Goal: Information Seeking & Learning: Learn about a topic

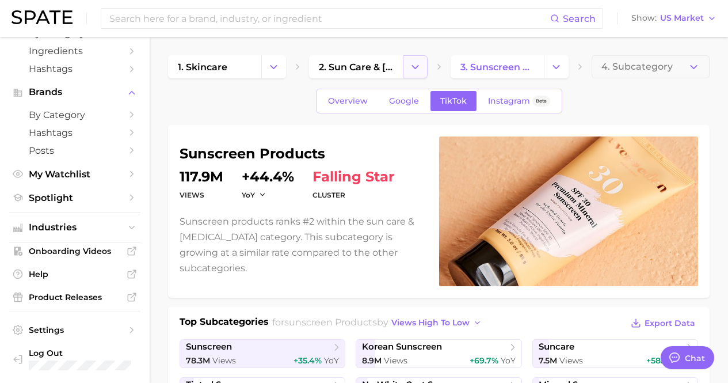
click at [408, 66] on button "Change Category" at bounding box center [415, 66] width 25 height 23
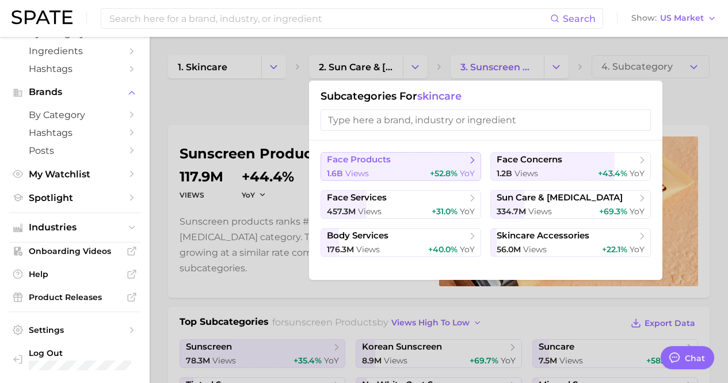
click at [418, 168] on div "1.6b views +52.8% YoY" at bounding box center [401, 173] width 148 height 11
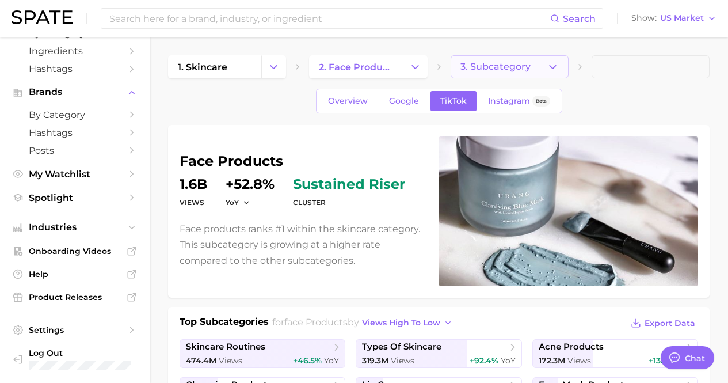
click at [513, 63] on span "3. Subcategory" at bounding box center [496, 67] width 70 height 10
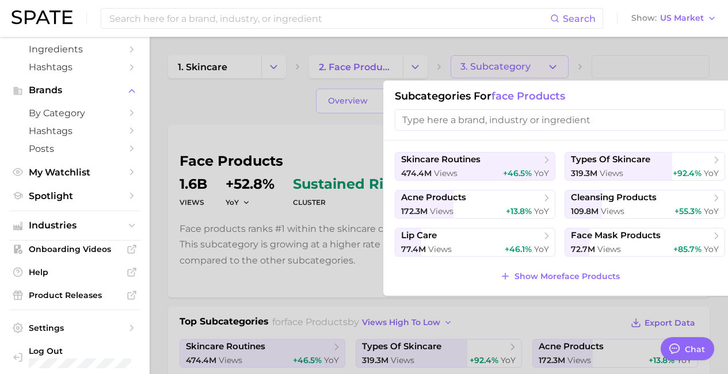
click at [414, 77] on div at bounding box center [364, 187] width 728 height 374
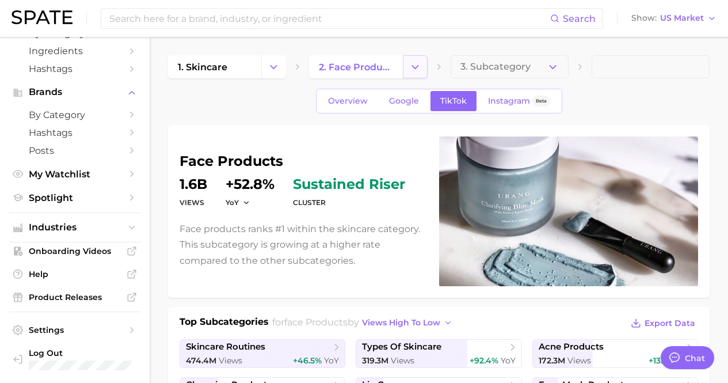
click at [413, 66] on polyline "Change Category" at bounding box center [415, 66] width 6 height 3
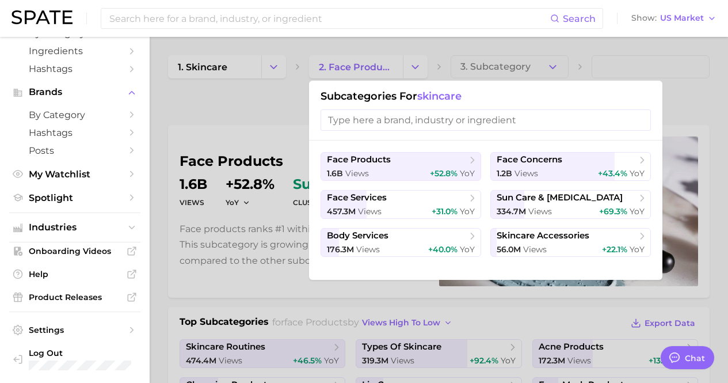
click at [269, 50] on div at bounding box center [364, 191] width 728 height 383
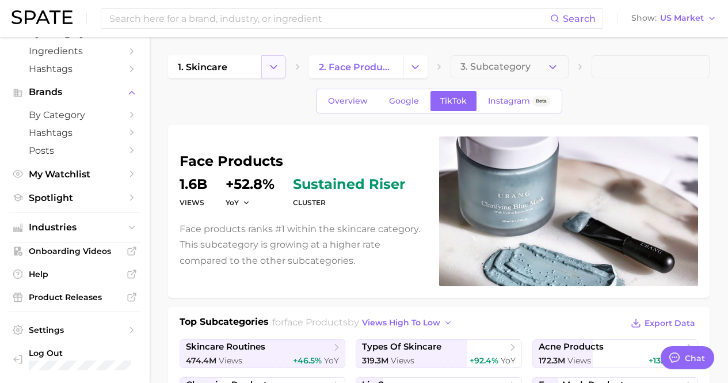
click at [274, 67] on polyline "Change Category" at bounding box center [274, 66] width 6 height 3
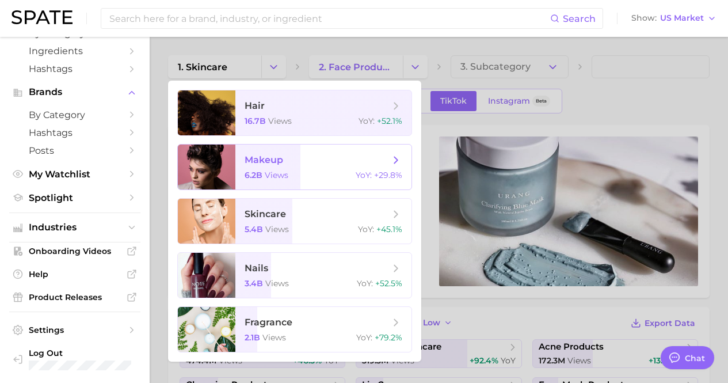
click at [274, 180] on span "makeup 6.2b views YoY : +29.8%" at bounding box center [323, 166] width 176 height 45
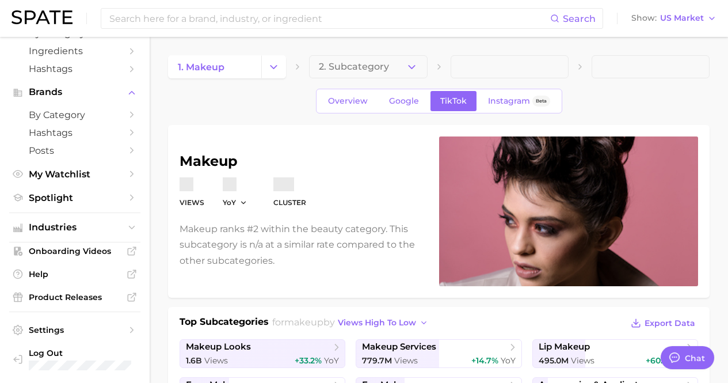
click at [429, 67] on div "1. makeup 2. Subcategory" at bounding box center [439, 66] width 542 height 23
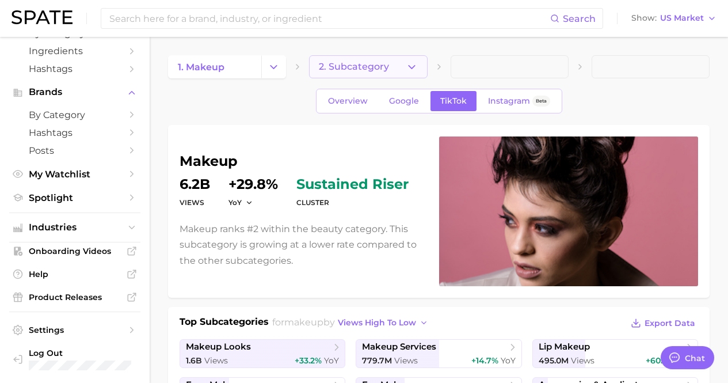
click at [421, 68] on button "2. Subcategory" at bounding box center [368, 66] width 118 height 23
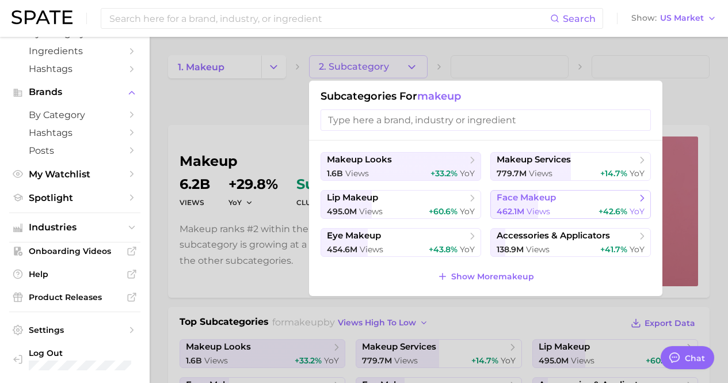
click at [563, 200] on span "face makeup" at bounding box center [567, 198] width 140 height 12
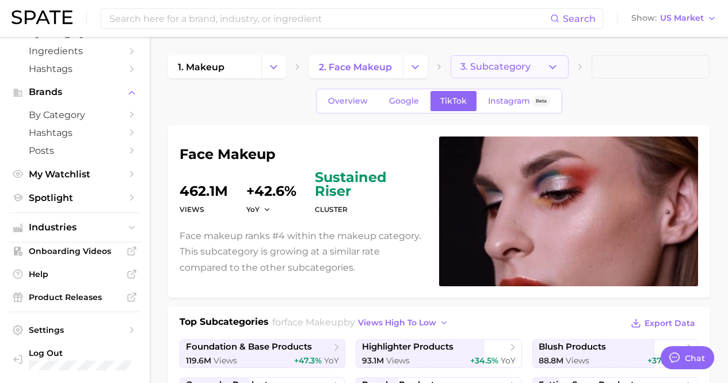
click at [540, 70] on button "3. Subcategory" at bounding box center [510, 66] width 118 height 23
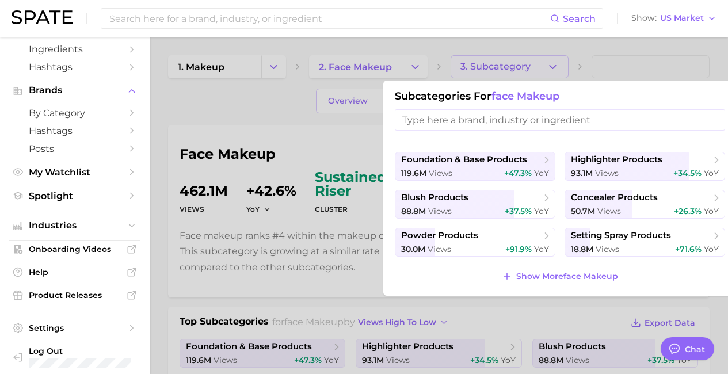
click at [585, 59] on div at bounding box center [364, 187] width 728 height 374
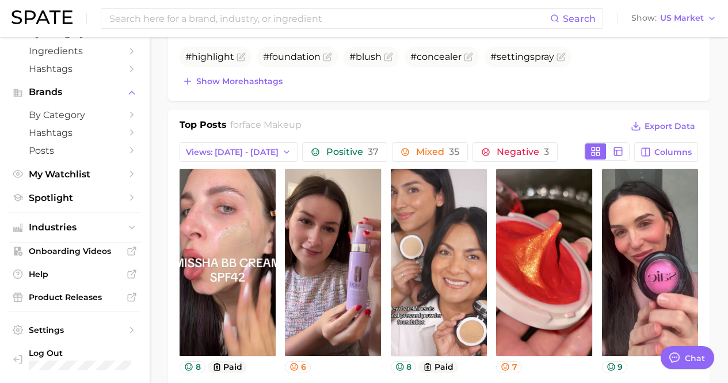
scroll to position [576, 0]
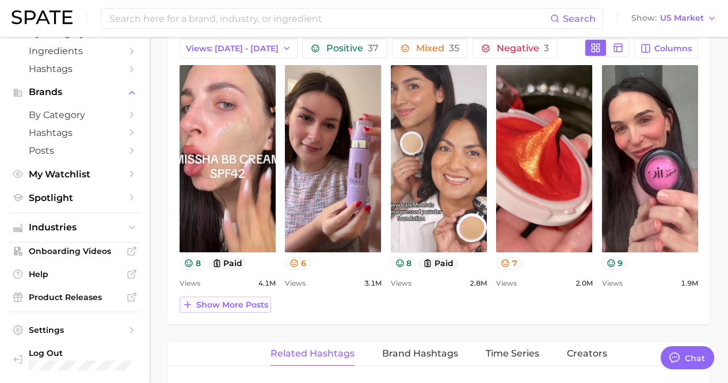
click at [238, 300] on span "Show more posts" at bounding box center [232, 305] width 72 height 10
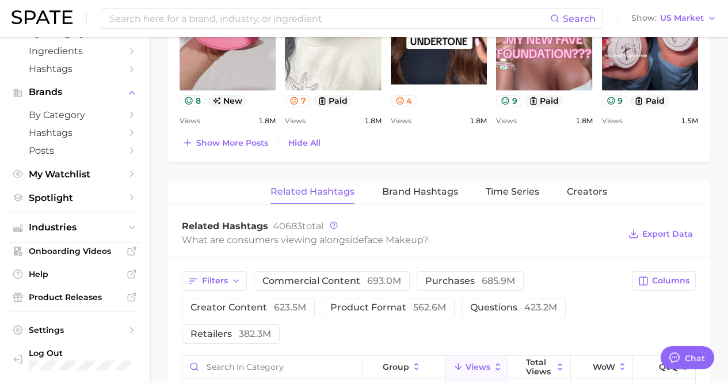
scroll to position [1266, 0]
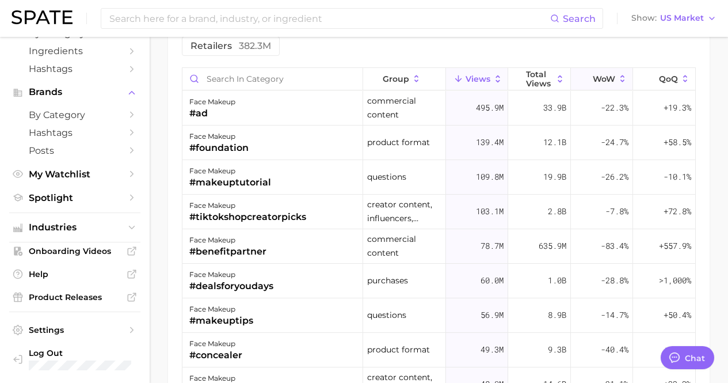
click at [602, 74] on span "WoW" at bounding box center [604, 78] width 22 height 9
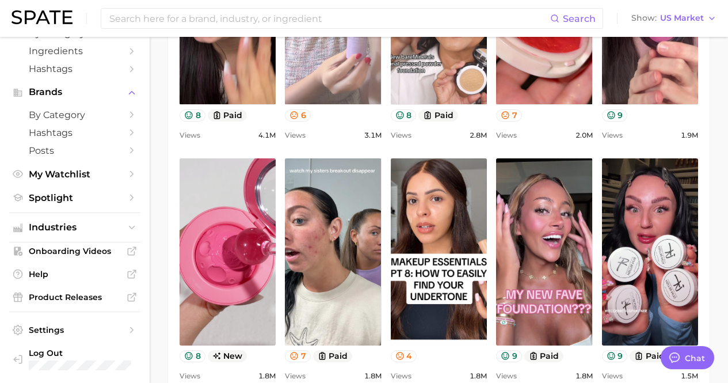
scroll to position [806, 0]
